Goal: Transaction & Acquisition: Purchase product/service

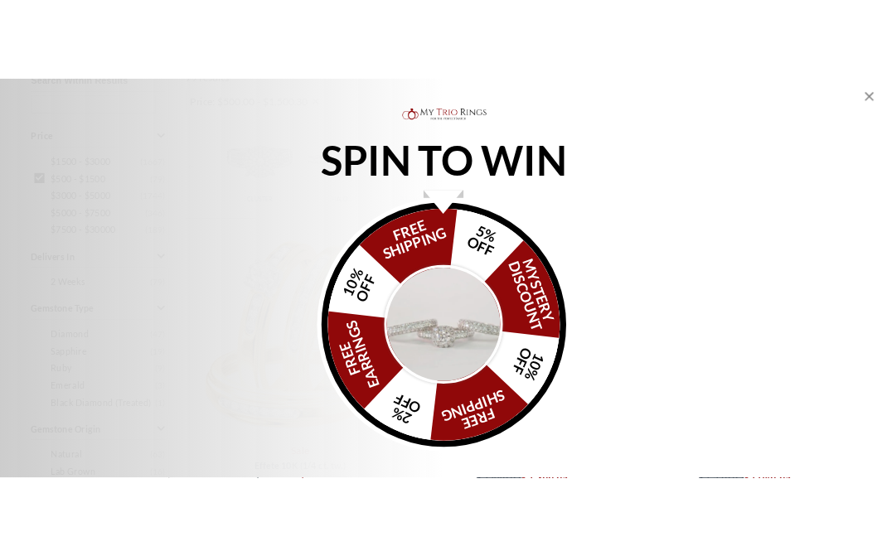
scroll to position [721, 0]
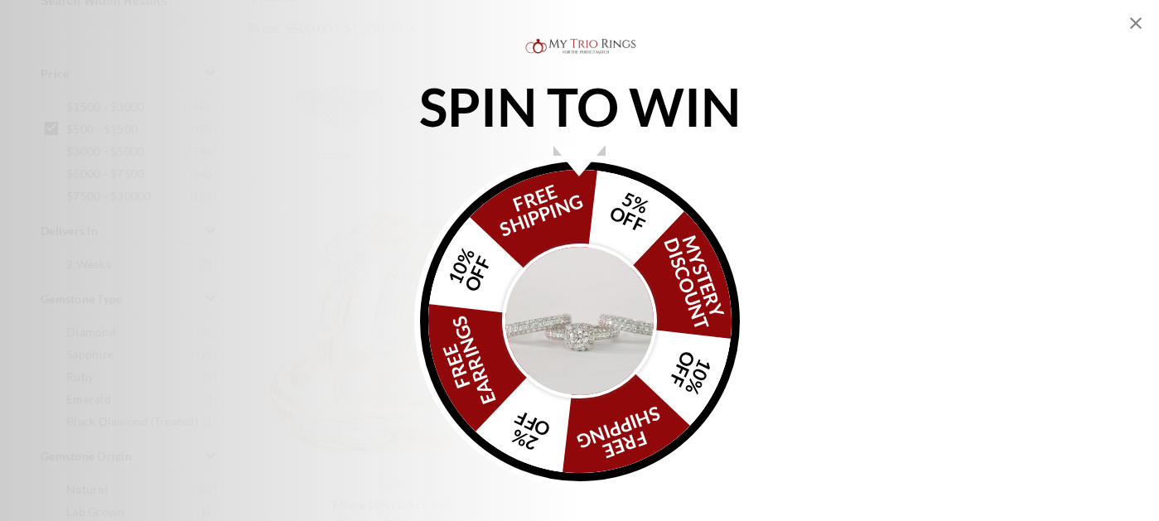
click at [586, 335] on img "Alia popup" at bounding box center [580, 322] width 156 height 156
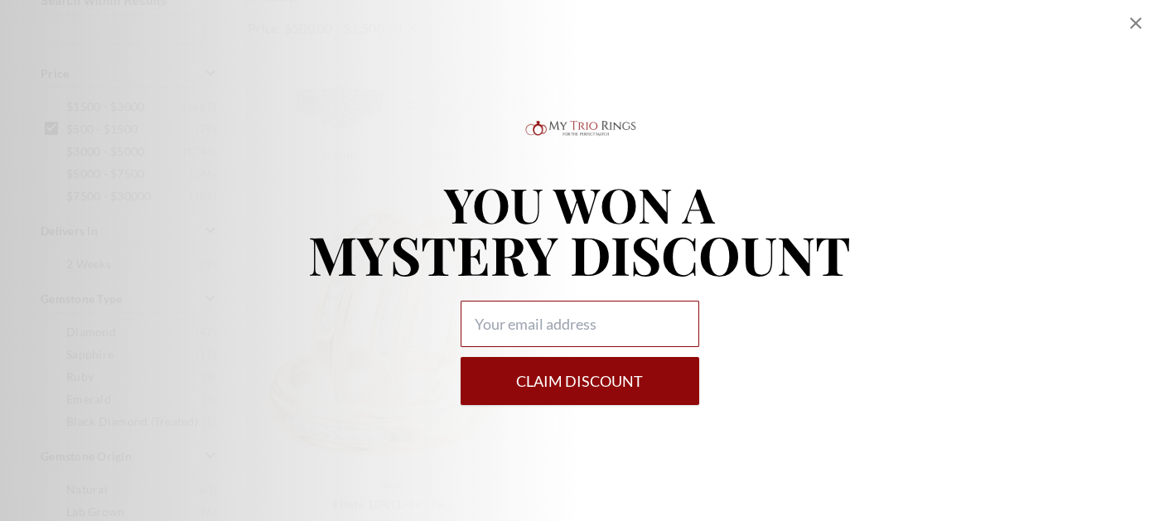
click at [665, 311] on input "Alia popup" at bounding box center [580, 324] width 239 height 46
type input "[EMAIL_ADDRESS][DOMAIN_NAME]"
click at [579, 380] on button "Claim DISCOUNT" at bounding box center [580, 381] width 239 height 48
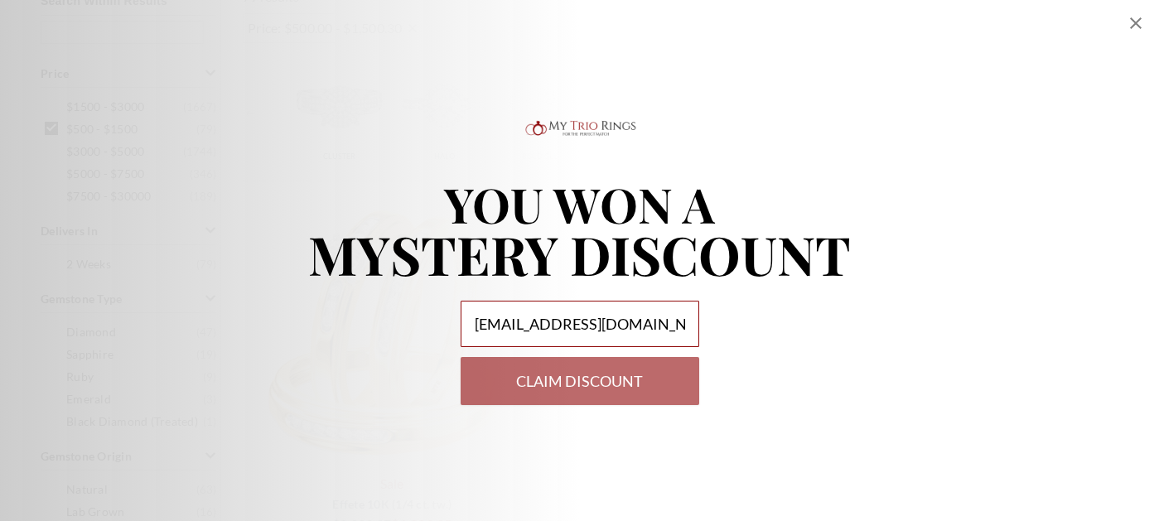
select select "US"
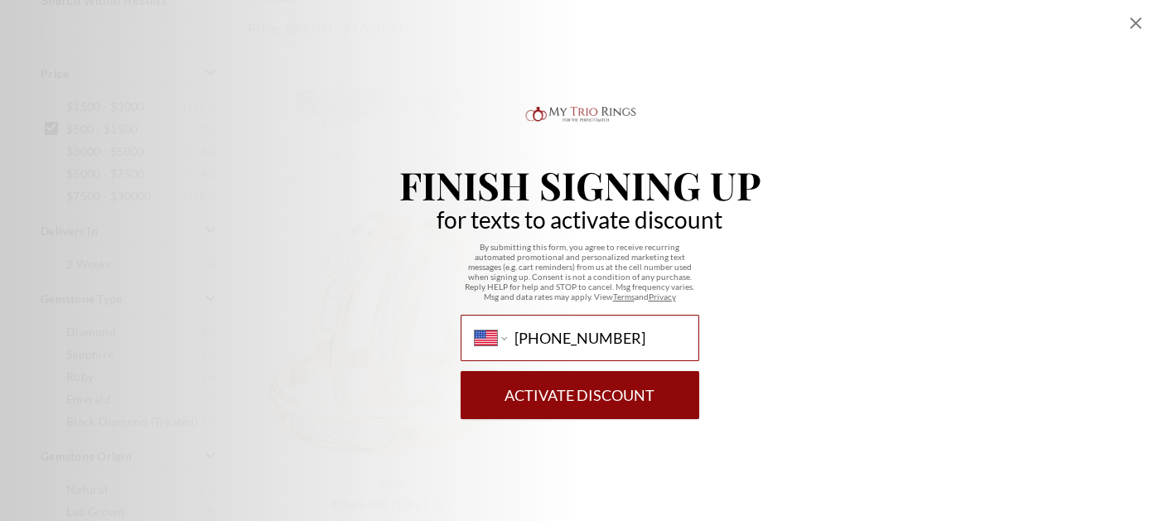
type input "[PHONE_NUMBER]"
click at [579, 394] on button "Activate Discount" at bounding box center [580, 395] width 239 height 48
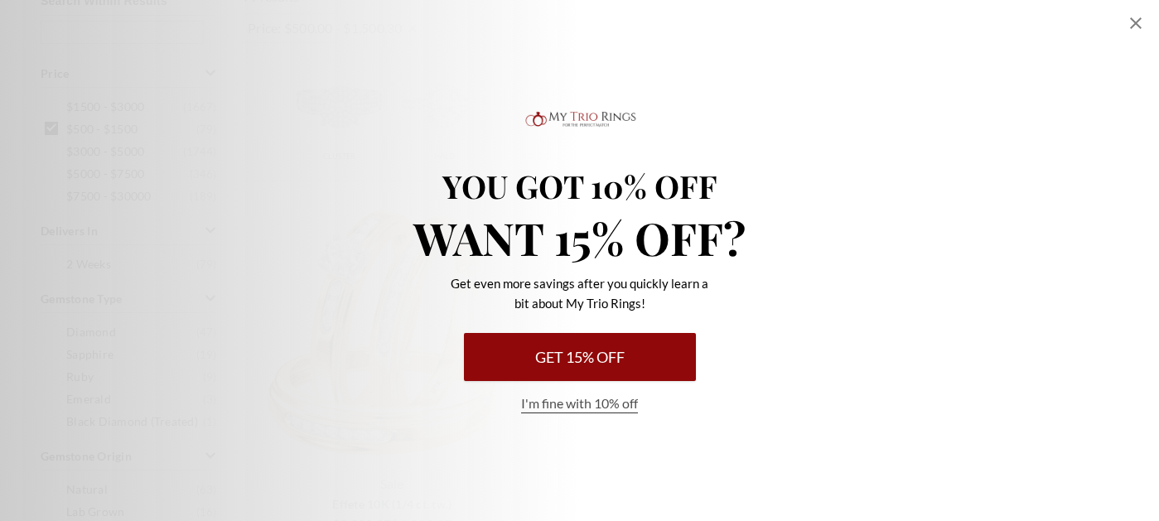
click at [608, 401] on button "I'm fine with 10% off" at bounding box center [579, 403] width 117 height 19
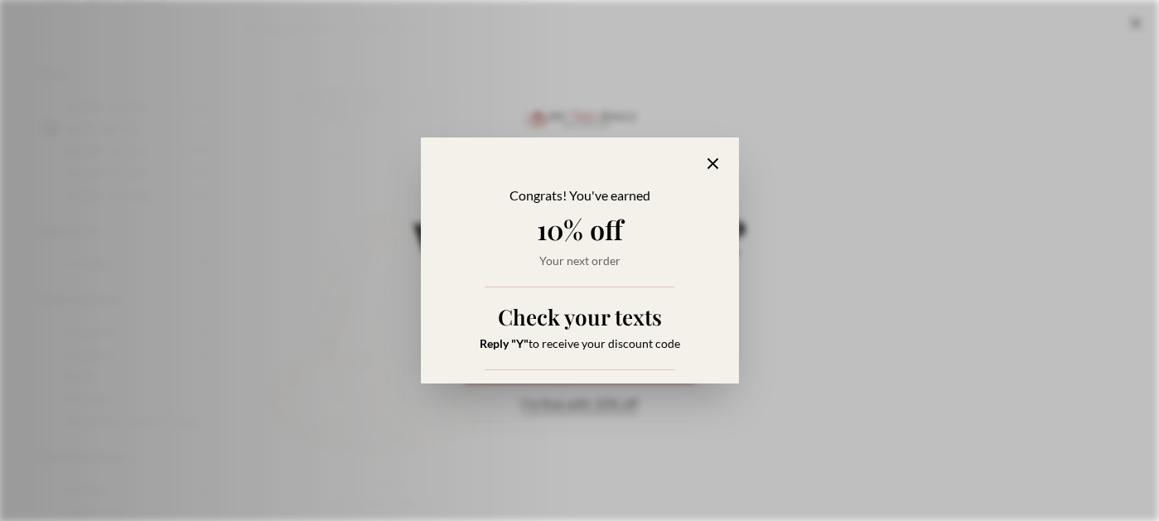
click at [713, 167] on icon "Alia popup" at bounding box center [712, 163] width 19 height 19
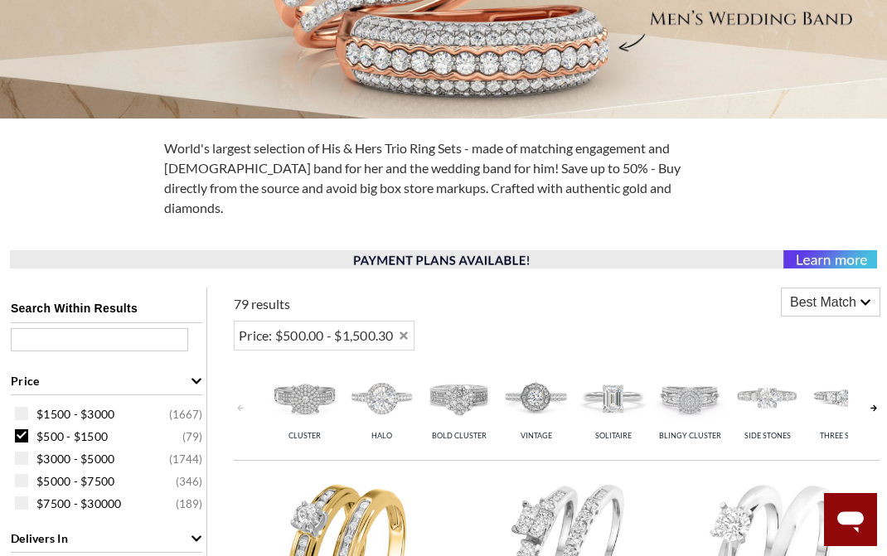
scroll to position [360, 0]
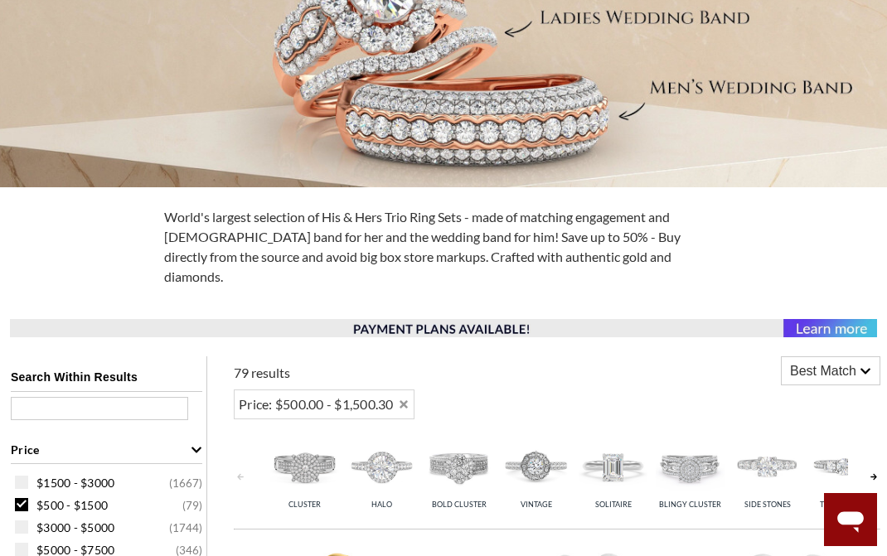
click at [814, 361] on span "Best Match" at bounding box center [823, 371] width 66 height 20
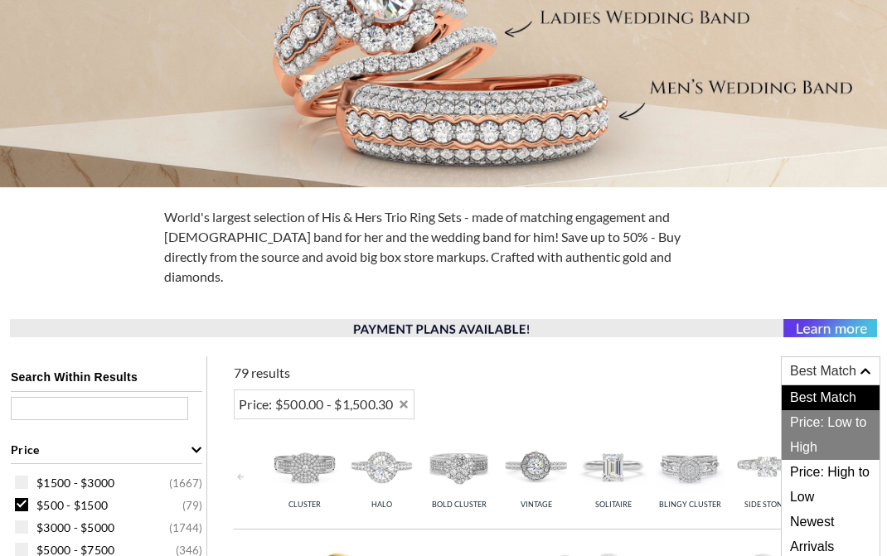
click at [825, 410] on span "Price: Low to High" at bounding box center [830, 435] width 98 height 50
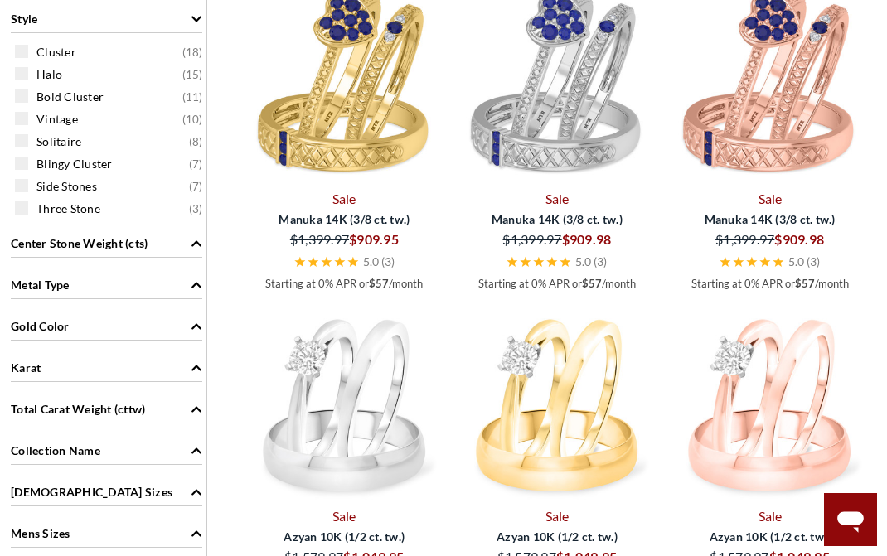
scroll to position [1283, 0]
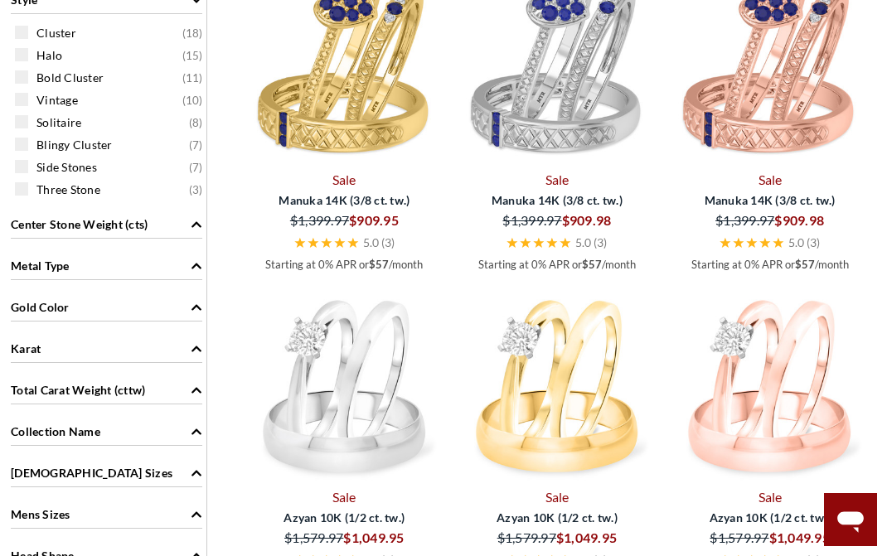
click at [129, 249] on div "Metal Type" at bounding box center [106, 264] width 191 height 31
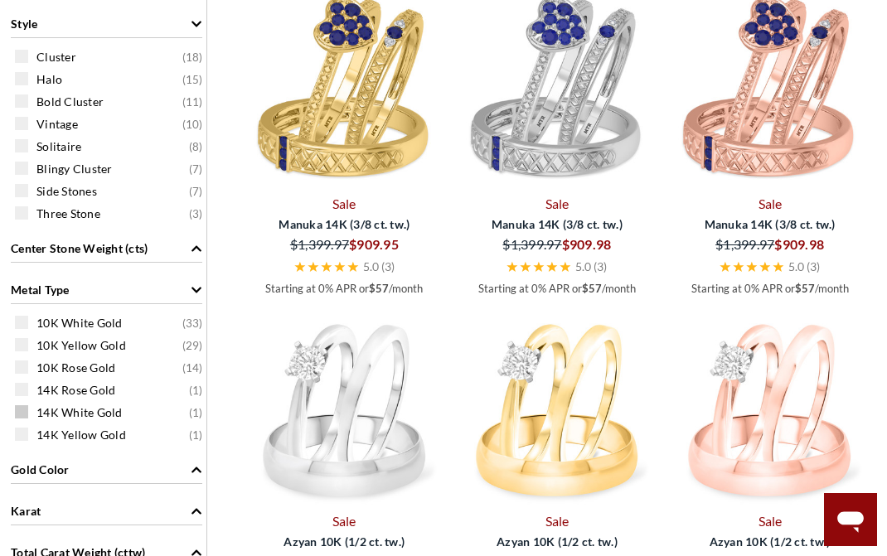
scroll to position [1266, 0]
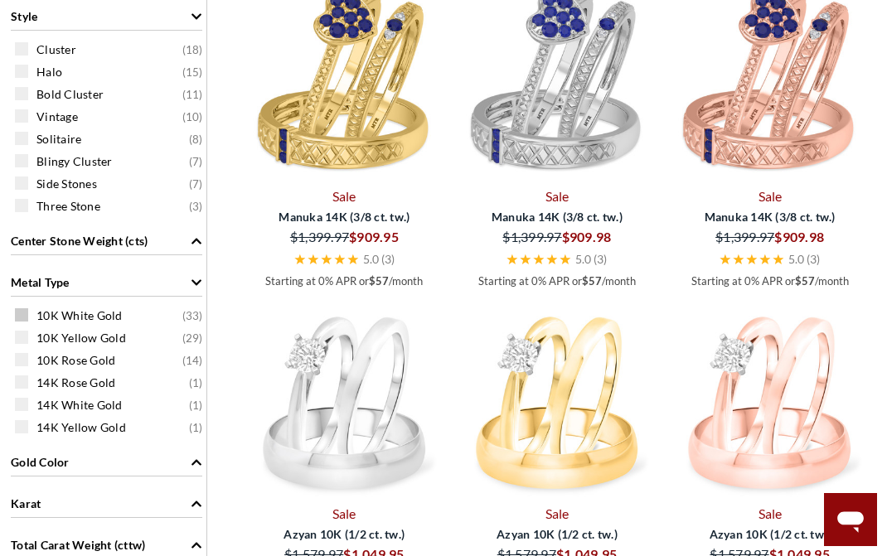
click at [27, 308] on span at bounding box center [21, 314] width 13 height 13
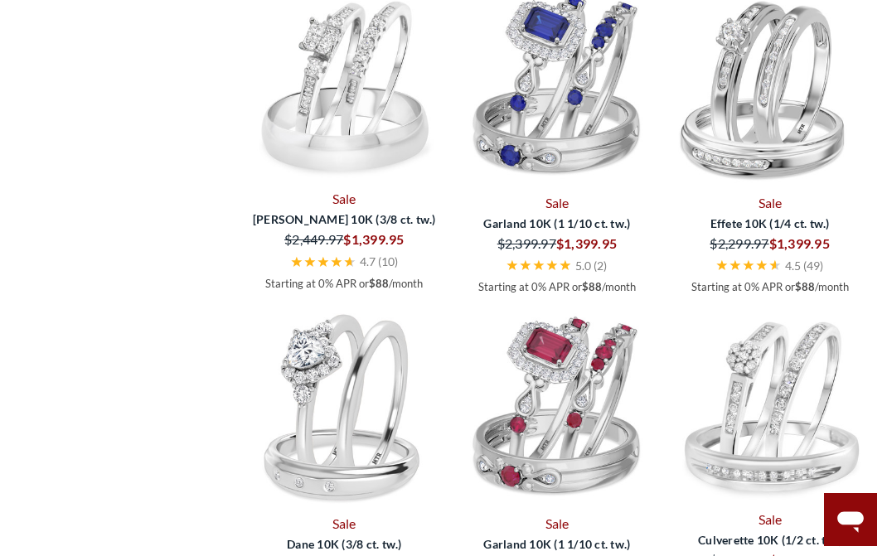
scroll to position [2667, 0]
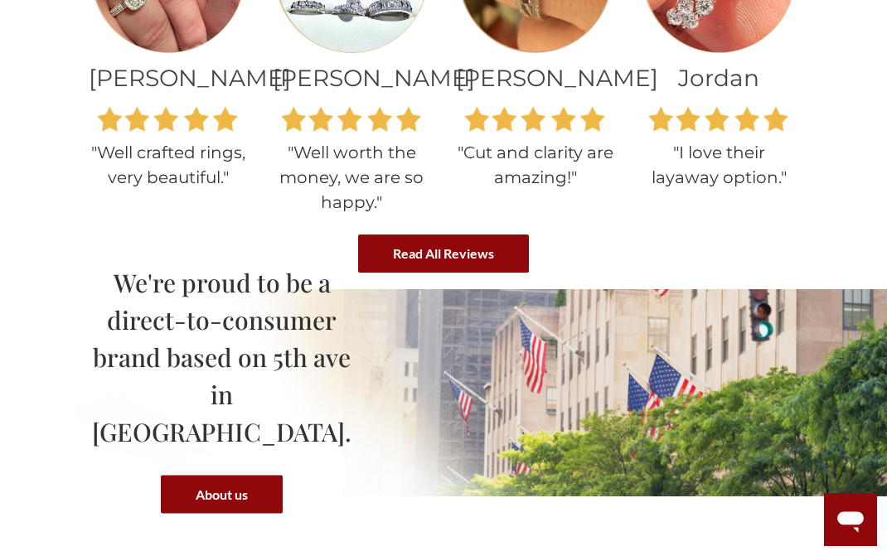
scroll to position [1887, 0]
